Goal: Transaction & Acquisition: Obtain resource

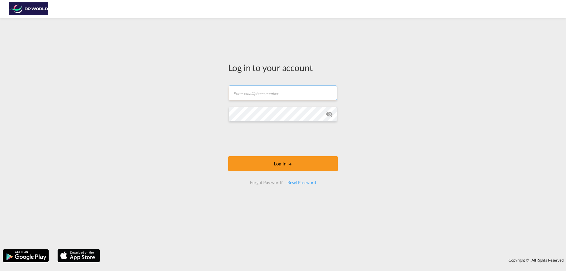
type input "t.orillion@unique-usa.com"
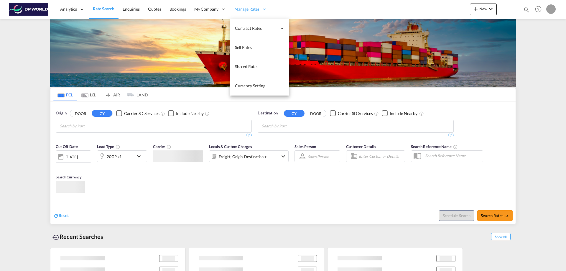
drag, startPoint x: 238, startPoint y: 136, endPoint x: 247, endPoint y: 138, distance: 8.7
click at [247, 138] on body "Analytics Reports Dashboard Rate Search Enquiries Quotes Bookings" at bounding box center [283, 135] width 566 height 271
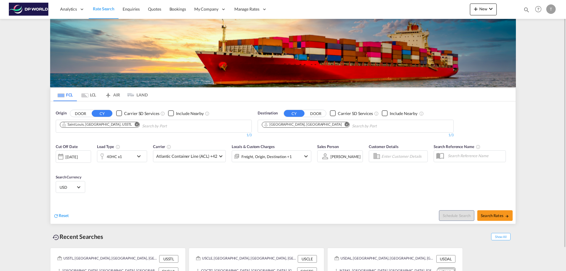
click at [134, 125] on md-icon "Remove" at bounding box center [136, 124] width 4 height 4
click at [108, 125] on input "Chips input." at bounding box center [88, 125] width 56 height 9
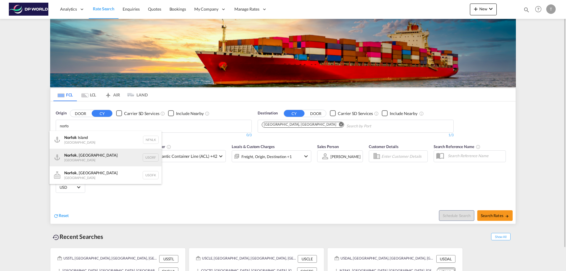
type input "norfo"
click at [78, 156] on div "Norfo lk, VA United States USORF" at bounding box center [106, 158] width 112 height 18
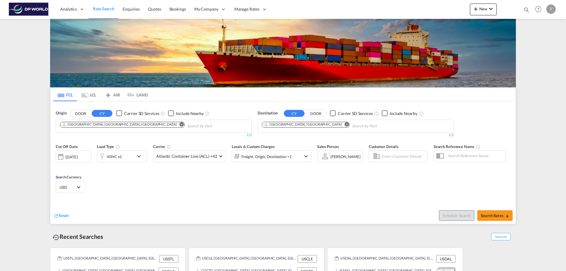
click at [345, 124] on md-icon "Remove" at bounding box center [347, 124] width 4 height 4
click at [286, 124] on input "Chips input." at bounding box center [290, 125] width 56 height 9
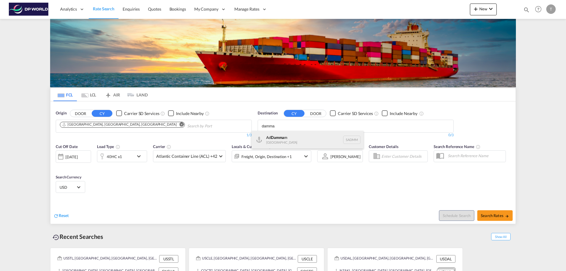
type input "damma"
click at [281, 136] on div "Ad Damma m Saudi Arabia SADMM" at bounding box center [307, 140] width 112 height 18
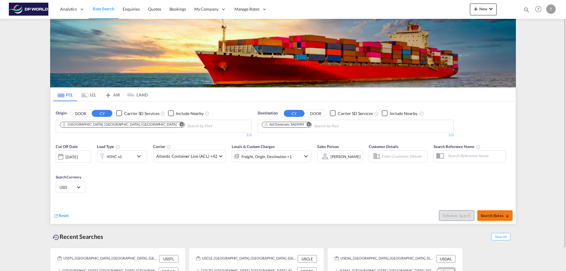
click at [490, 215] on span "Search Rates" at bounding box center [495, 215] width 28 height 5
type input "USORF to SADMM / 25 Sep 2025"
